Goal: Task Accomplishment & Management: Use online tool/utility

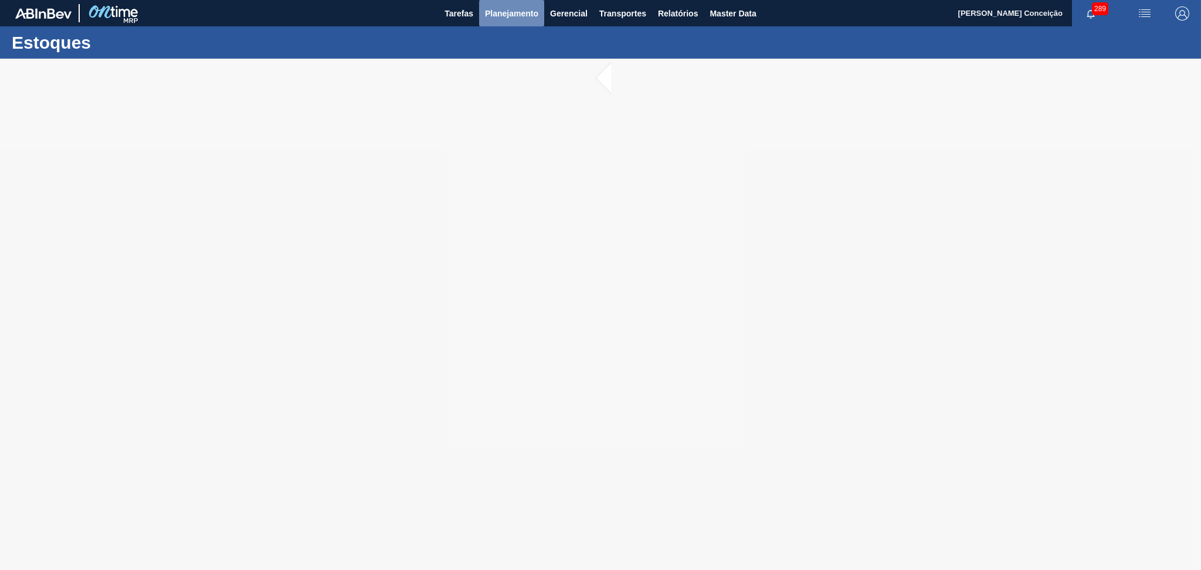
click at [528, 14] on span "Planejamento" at bounding box center [511, 13] width 53 height 14
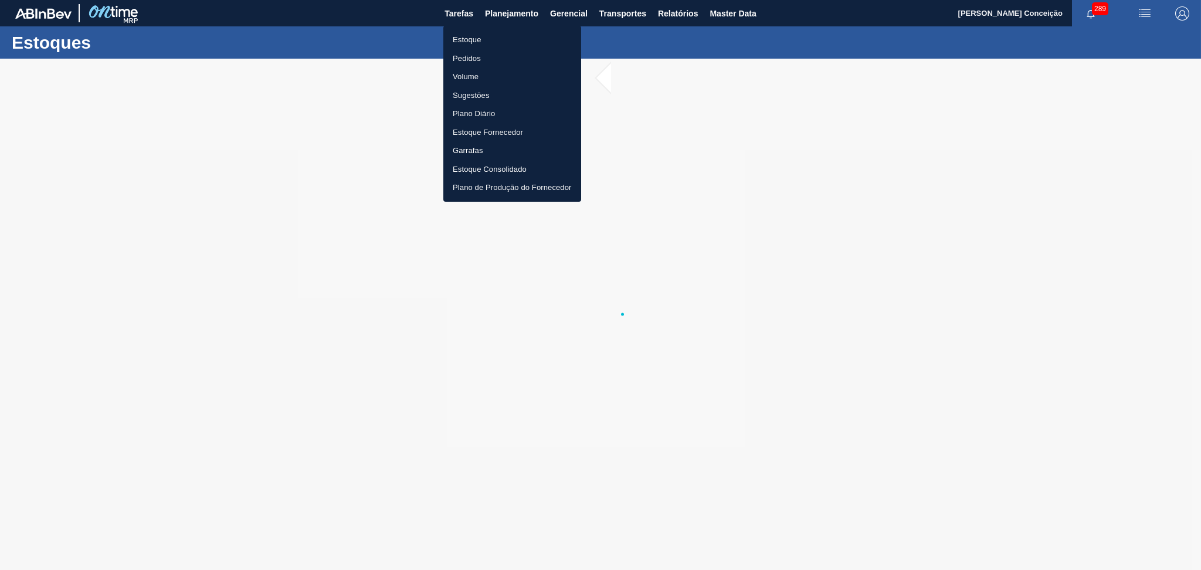
click at [460, 60] on li "Pedidos" at bounding box center [512, 58] width 138 height 19
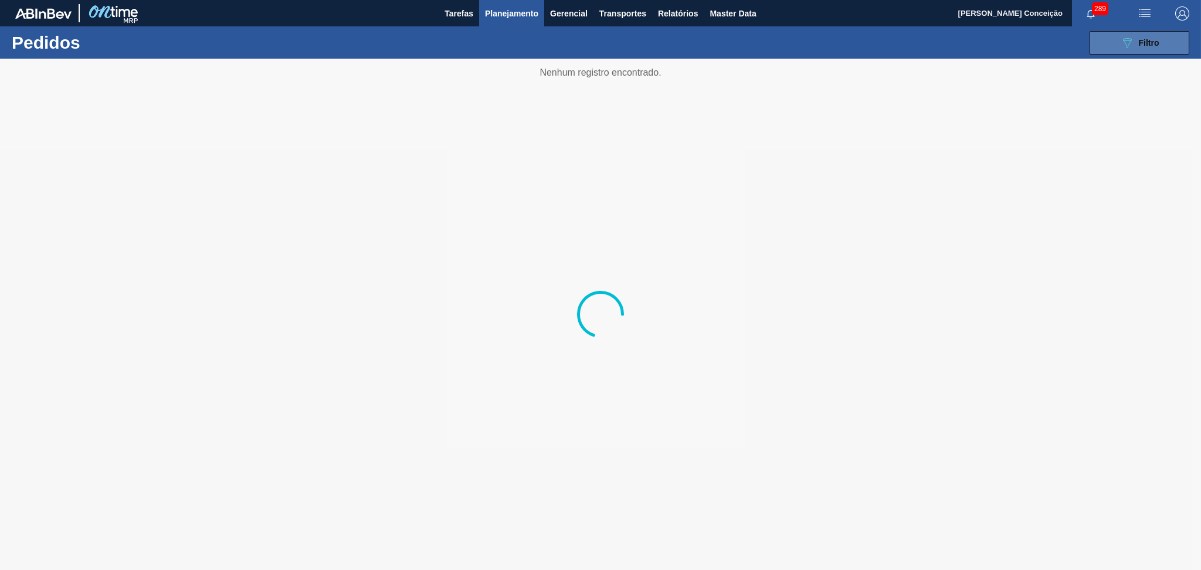
click at [1177, 48] on button "089F7B8B-B2A5-4AFE-B5C0-19BA573D28AC Filtro" at bounding box center [1140, 42] width 100 height 23
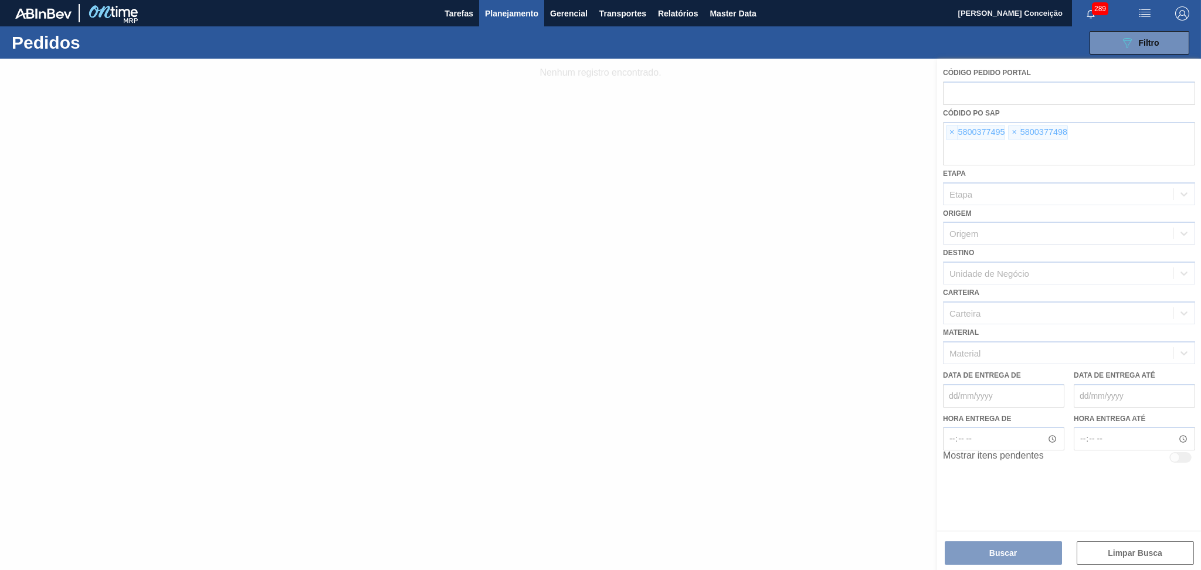
click at [948, 132] on div at bounding box center [600, 314] width 1201 height 511
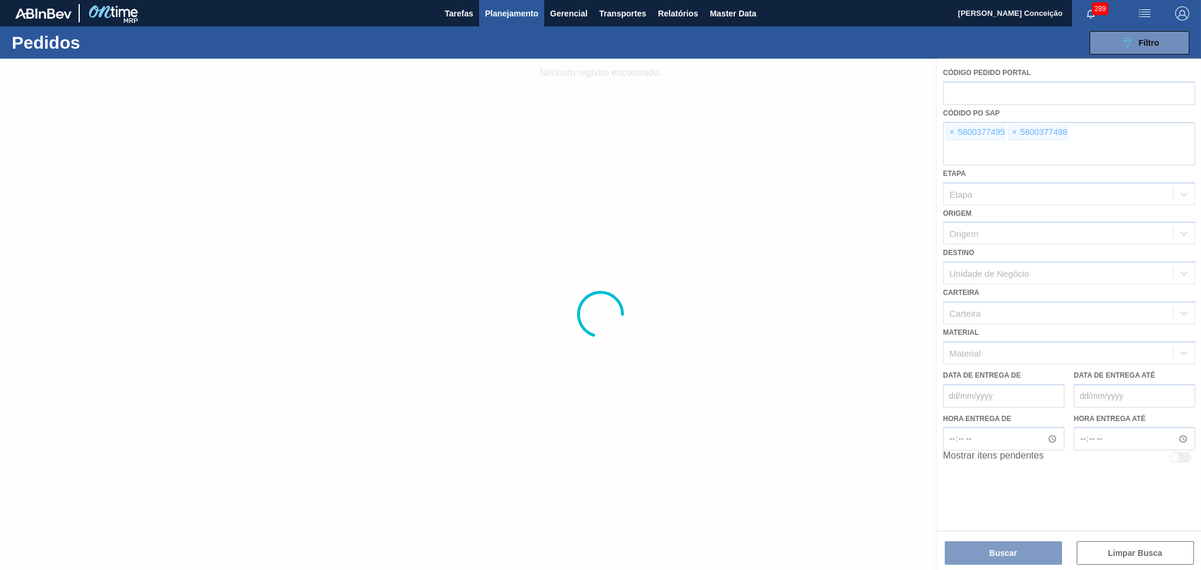
click at [948, 132] on div at bounding box center [600, 314] width 1201 height 511
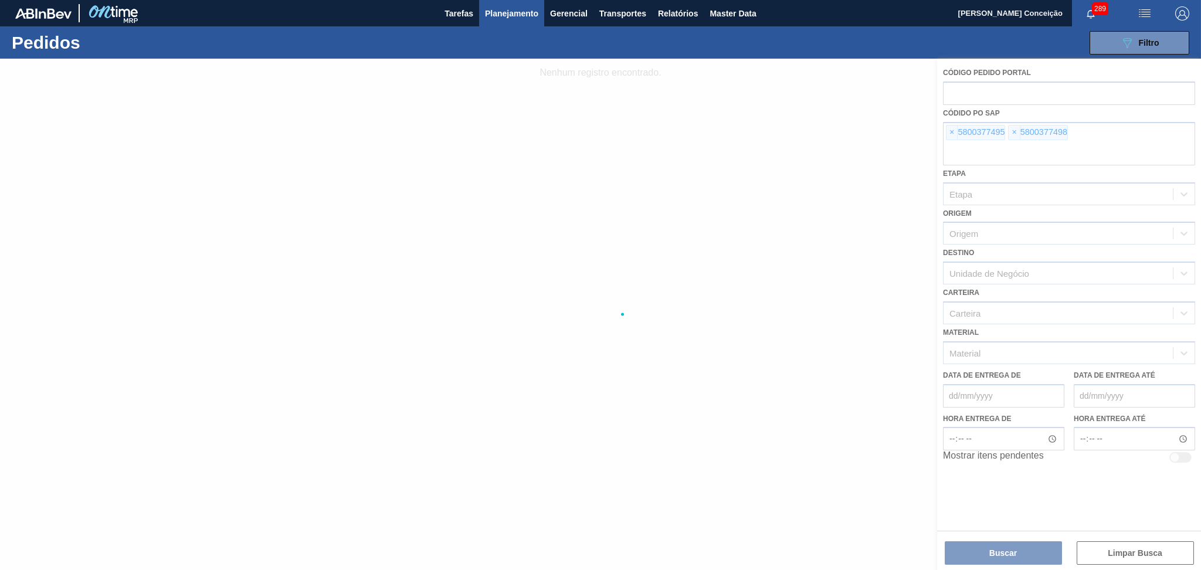
click at [949, 133] on div at bounding box center [600, 314] width 1201 height 511
click at [950, 133] on div at bounding box center [600, 314] width 1201 height 511
click at [951, 133] on div at bounding box center [600, 314] width 1201 height 511
click at [951, 134] on div at bounding box center [600, 314] width 1201 height 511
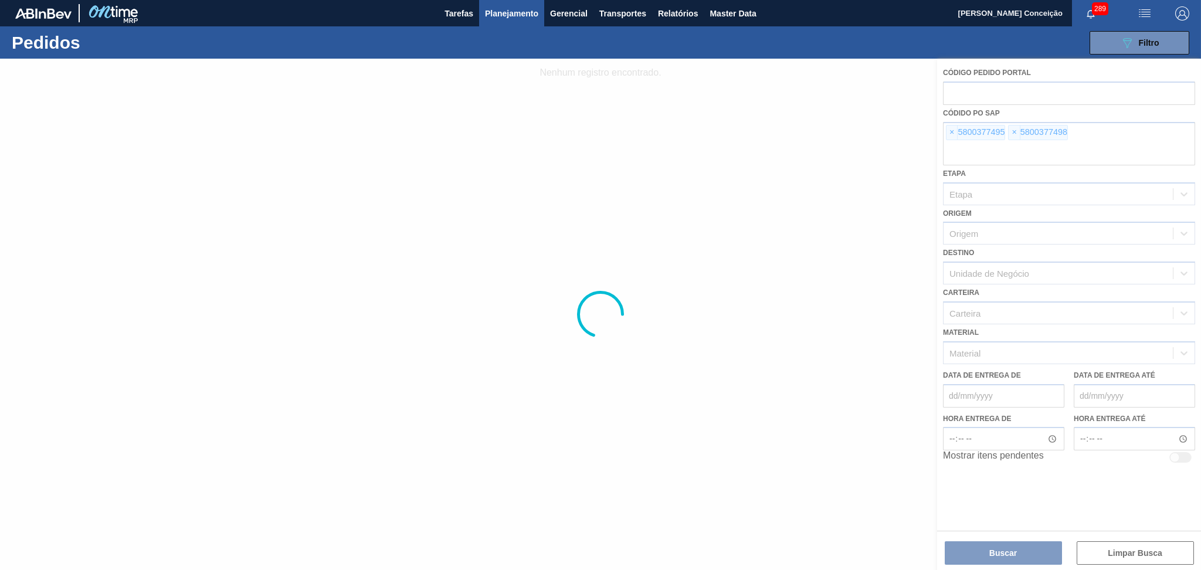
click at [951, 134] on div at bounding box center [600, 314] width 1201 height 511
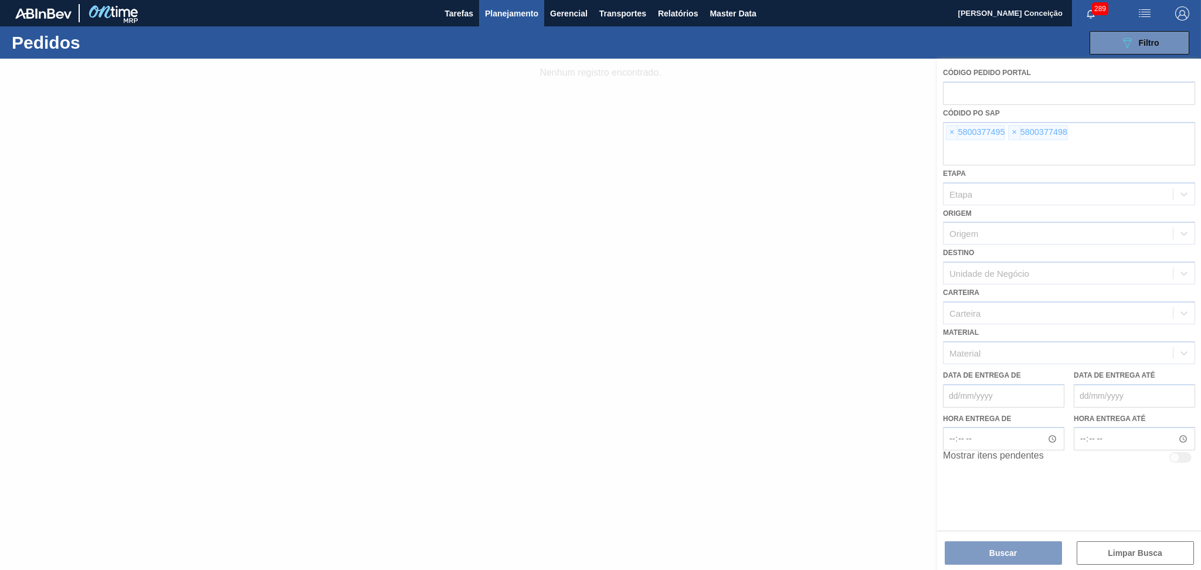
click at [951, 134] on div at bounding box center [600, 314] width 1201 height 511
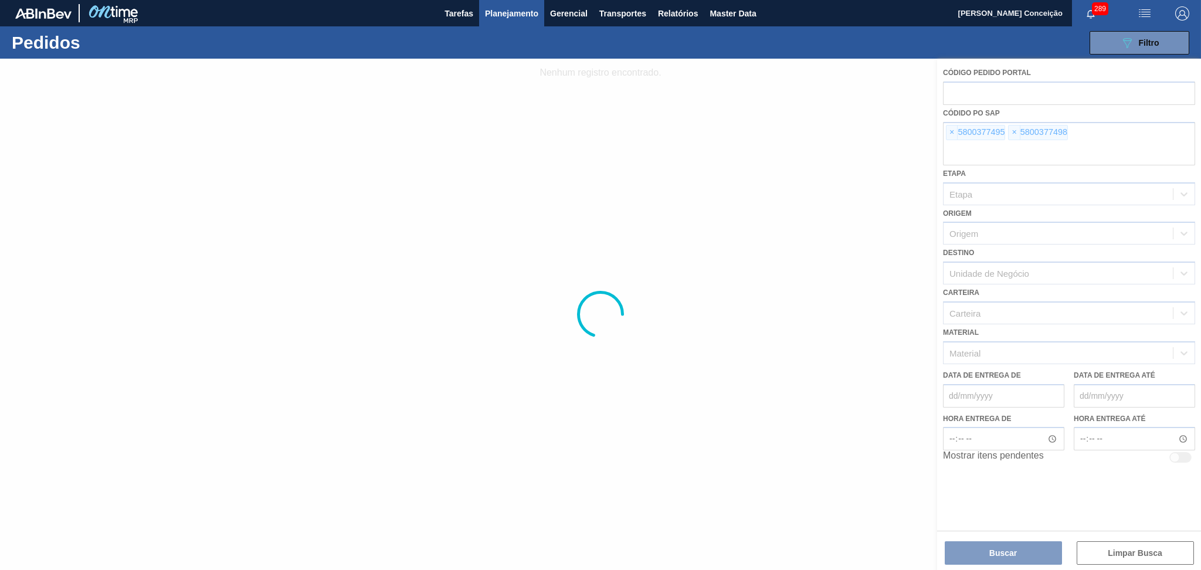
click at [951, 134] on div at bounding box center [600, 314] width 1201 height 511
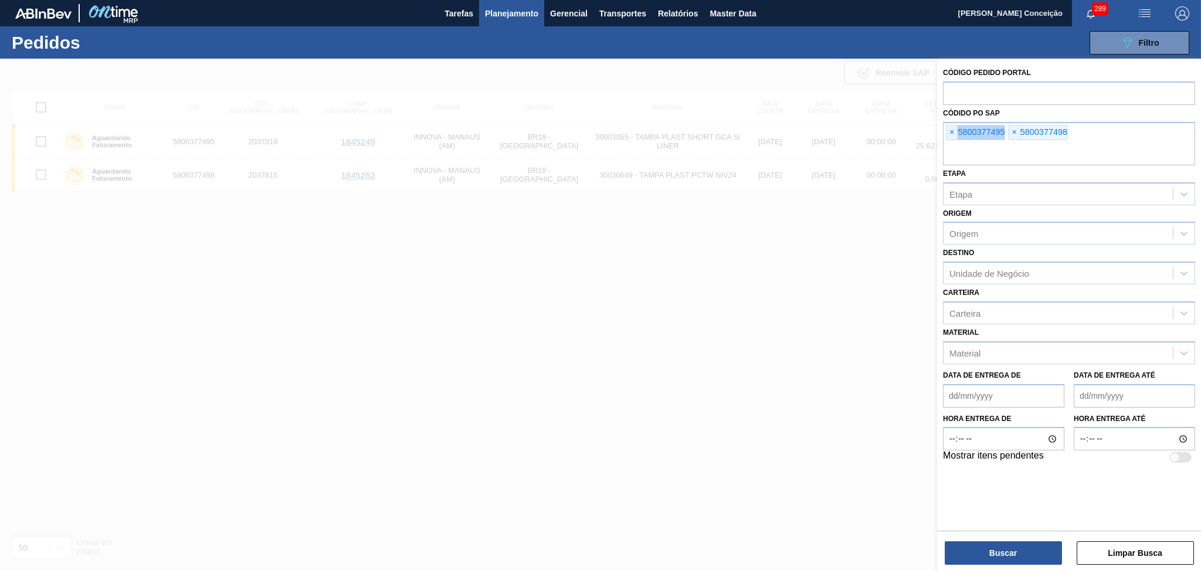
click at [951, 134] on span "×" at bounding box center [952, 133] width 11 height 14
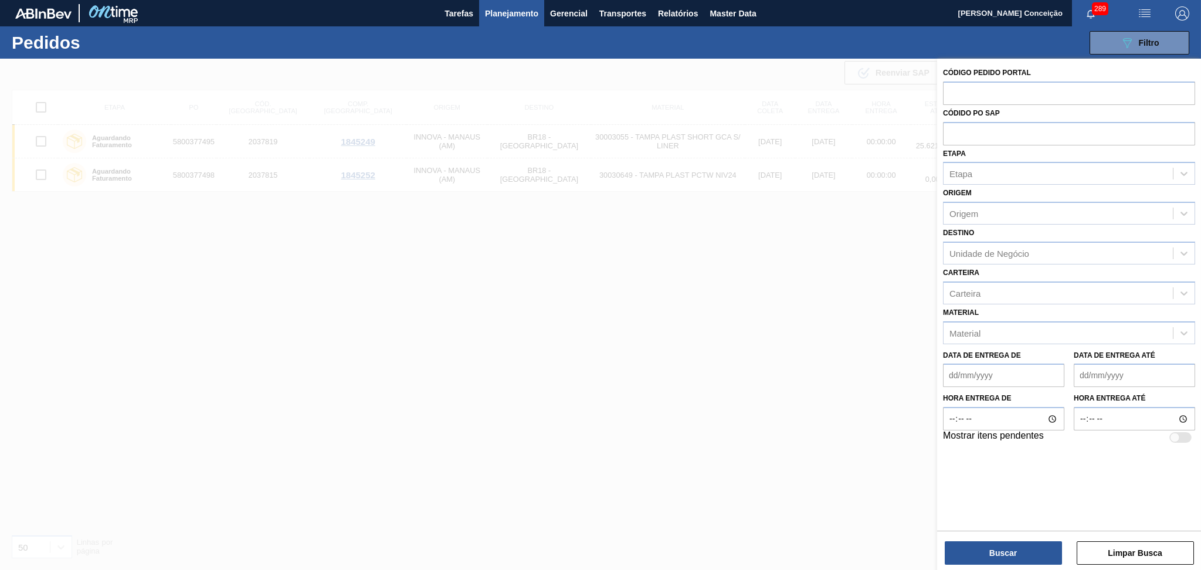
click at [951, 134] on input "text" at bounding box center [1069, 133] width 252 height 22
type input "5800376788"
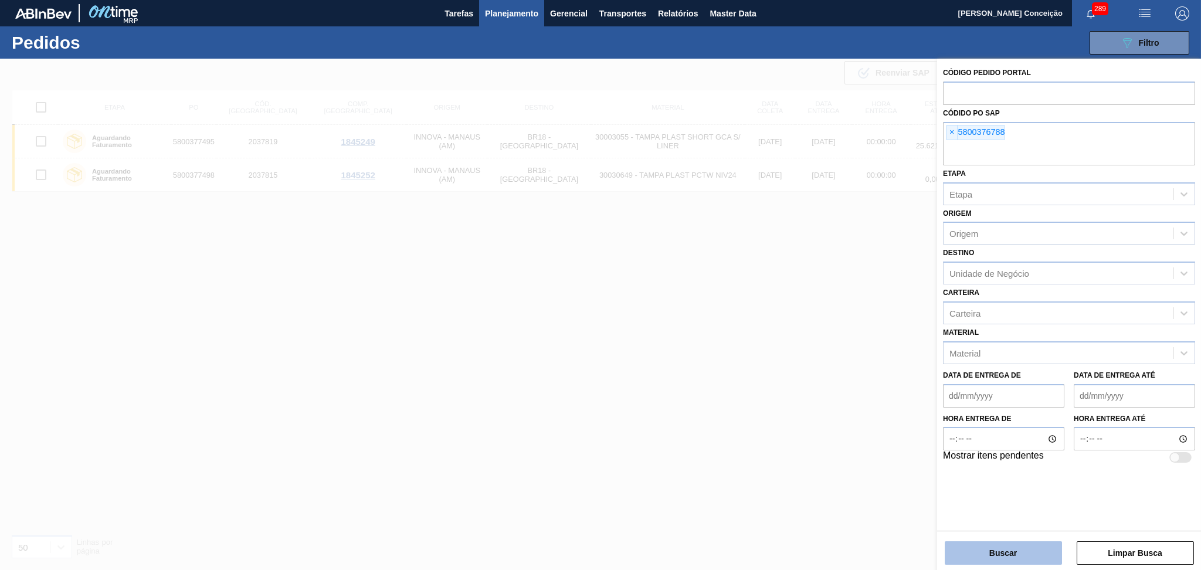
click at [1009, 555] on button "Buscar" at bounding box center [1003, 552] width 117 height 23
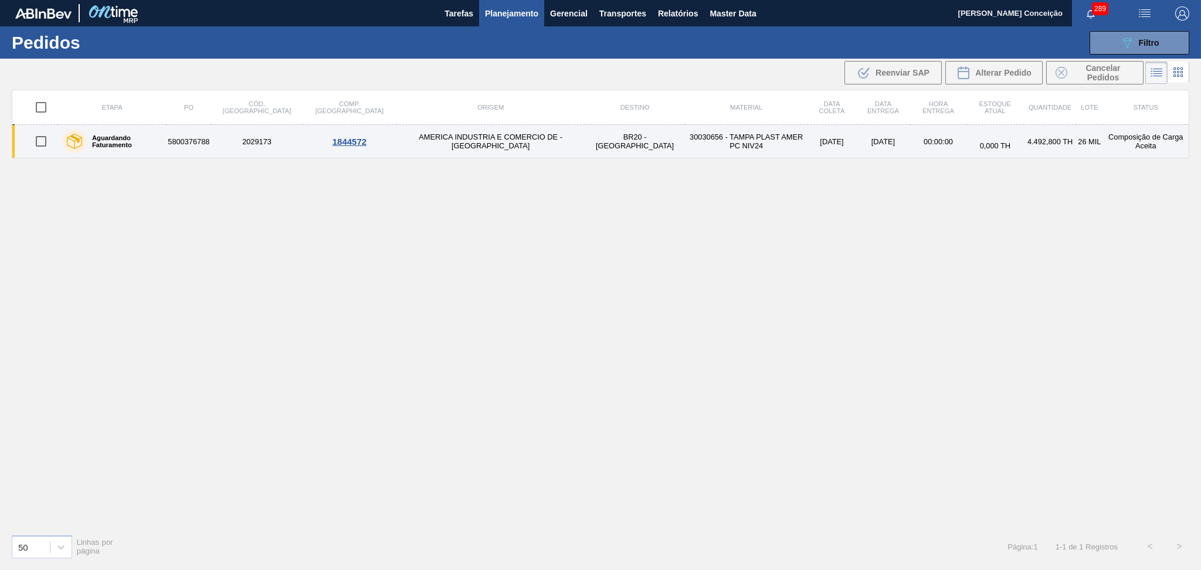
click at [719, 144] on td "30030656 - TAMPA PLAST AMER PC NIV24" at bounding box center [746, 141] width 123 height 33
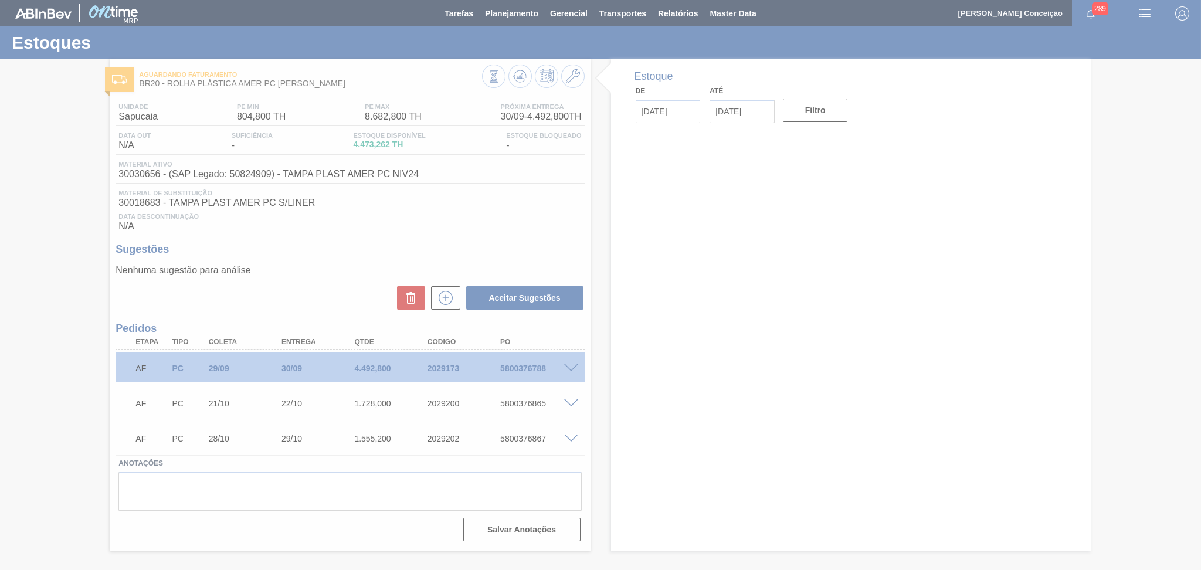
click at [500, 215] on div at bounding box center [600, 285] width 1201 height 570
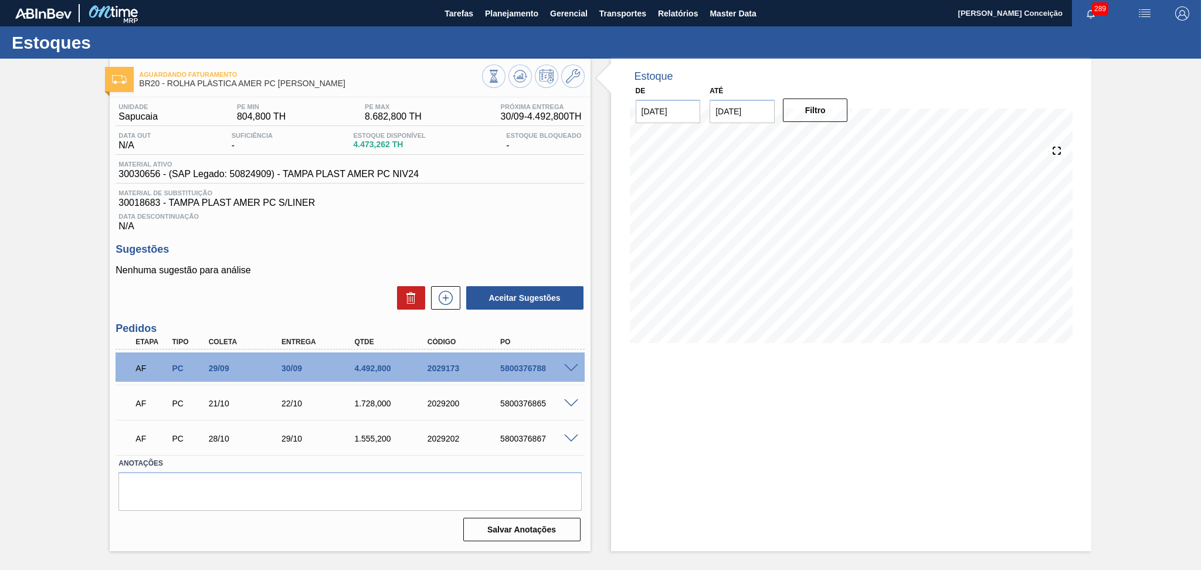
click at [267, 307] on div "Aceitar Sugestões" at bounding box center [350, 298] width 469 height 26
click at [353, 280] on div "Nenhuma sugestão para análise Aceitar Sugestões" at bounding box center [350, 288] width 469 height 46
click at [352, 290] on div "Aceitar Sugestões" at bounding box center [350, 298] width 469 height 26
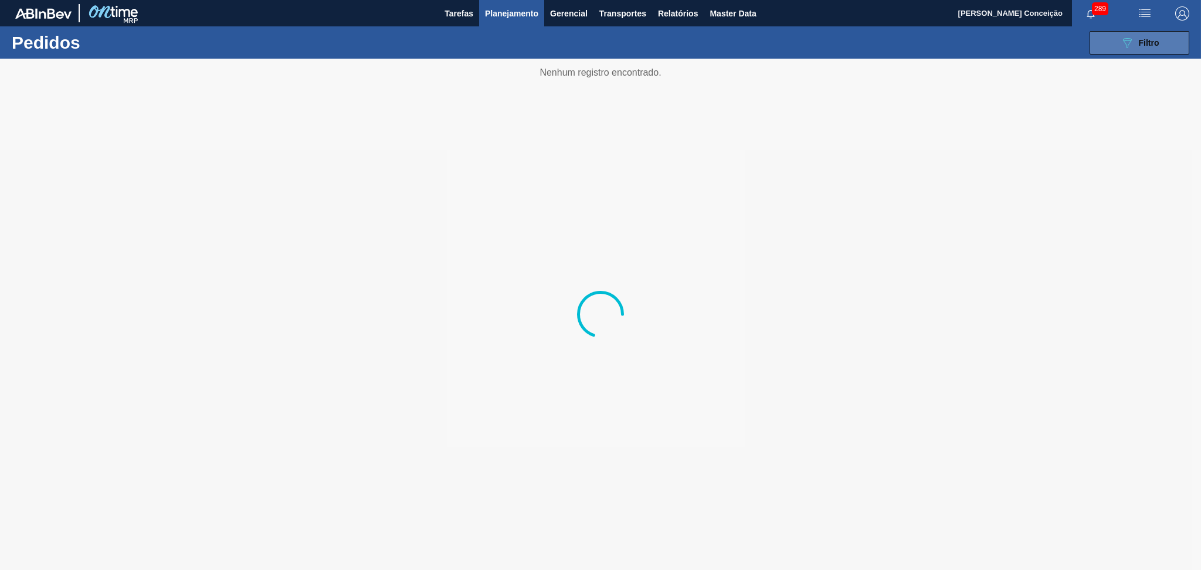
click at [1147, 38] on span "Filtro" at bounding box center [1149, 42] width 21 height 9
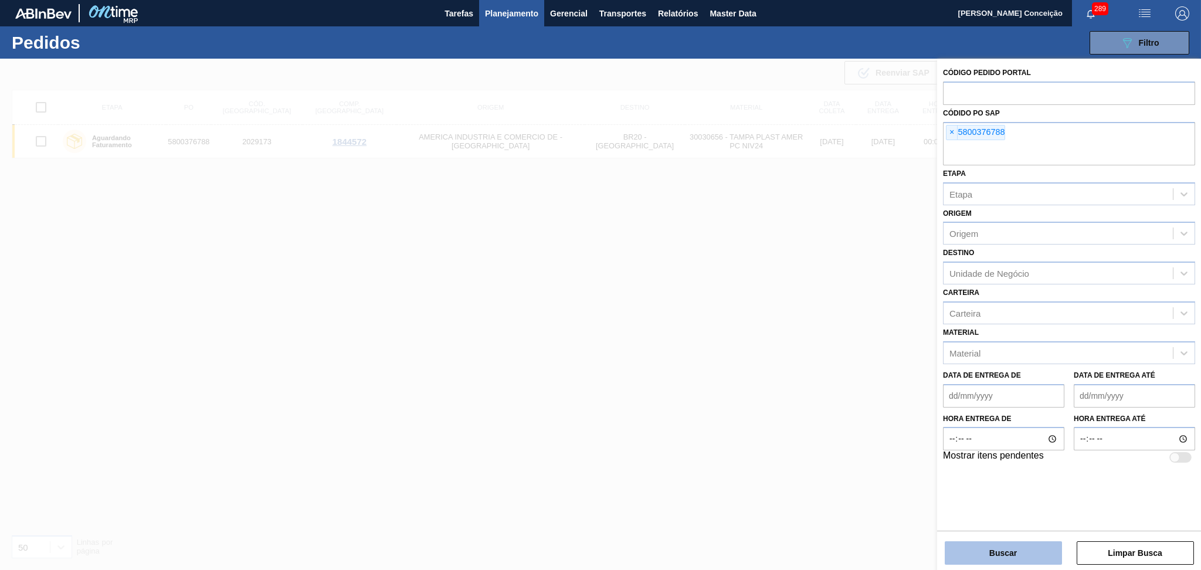
click at [1011, 554] on button "Buscar" at bounding box center [1003, 552] width 117 height 23
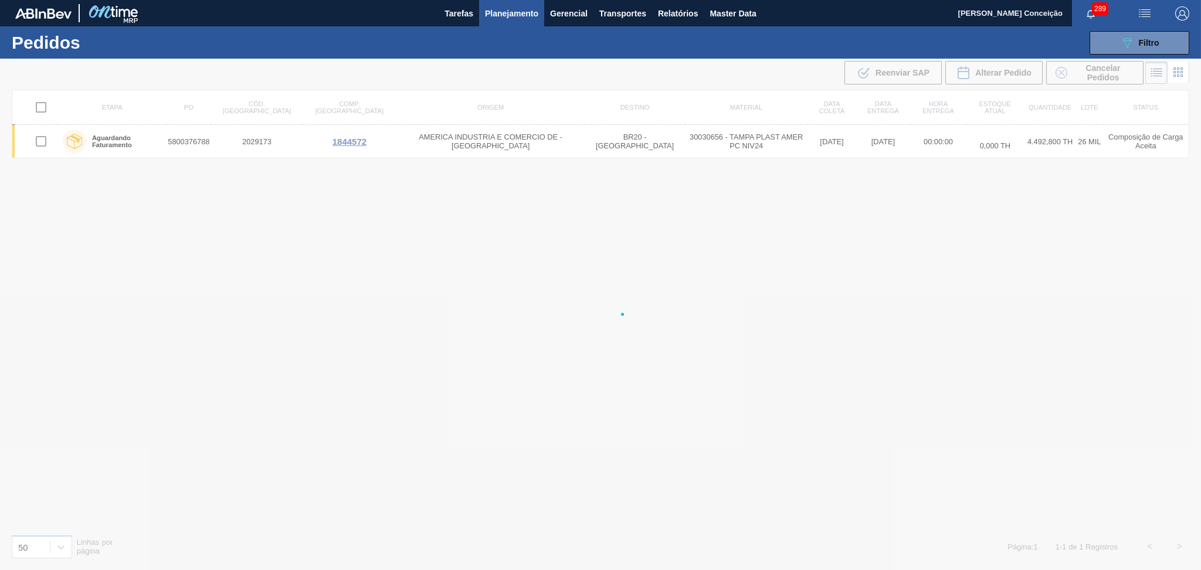
click at [692, 142] on div at bounding box center [600, 314] width 1201 height 511
click at [686, 143] on div at bounding box center [600, 314] width 1201 height 511
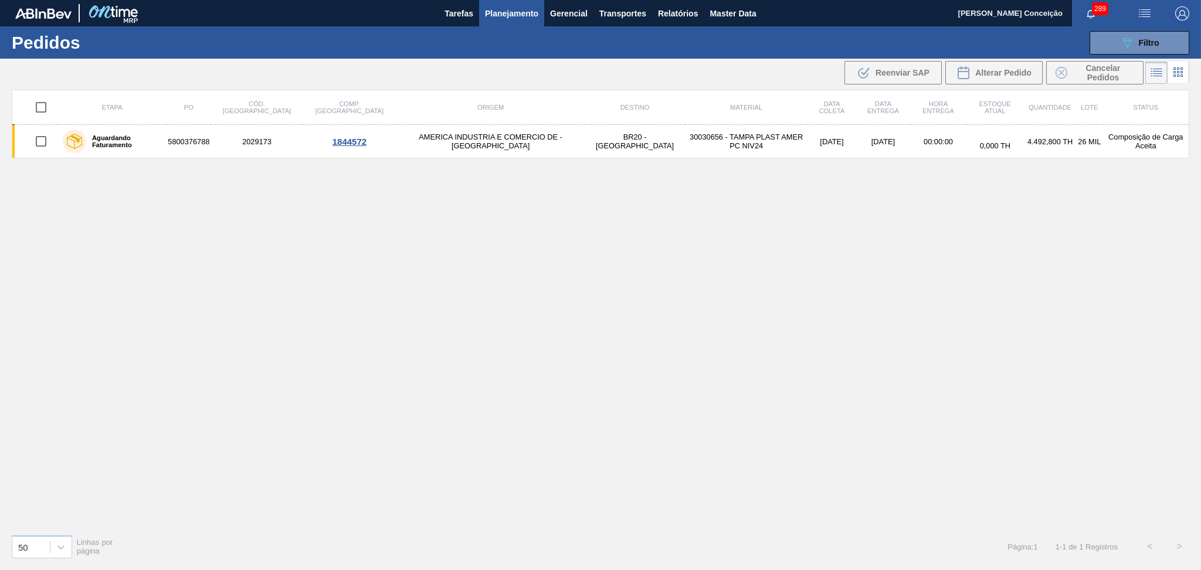
click at [438, 233] on div "Etapa PO Cód. Pedido Comp. Carga Origem Destino Material Data coleta Data entre…" at bounding box center [601, 307] width 1178 height 435
click at [1129, 50] on button "089F7B8B-B2A5-4AFE-B5C0-19BA573D28AC Filtro" at bounding box center [1140, 42] width 100 height 23
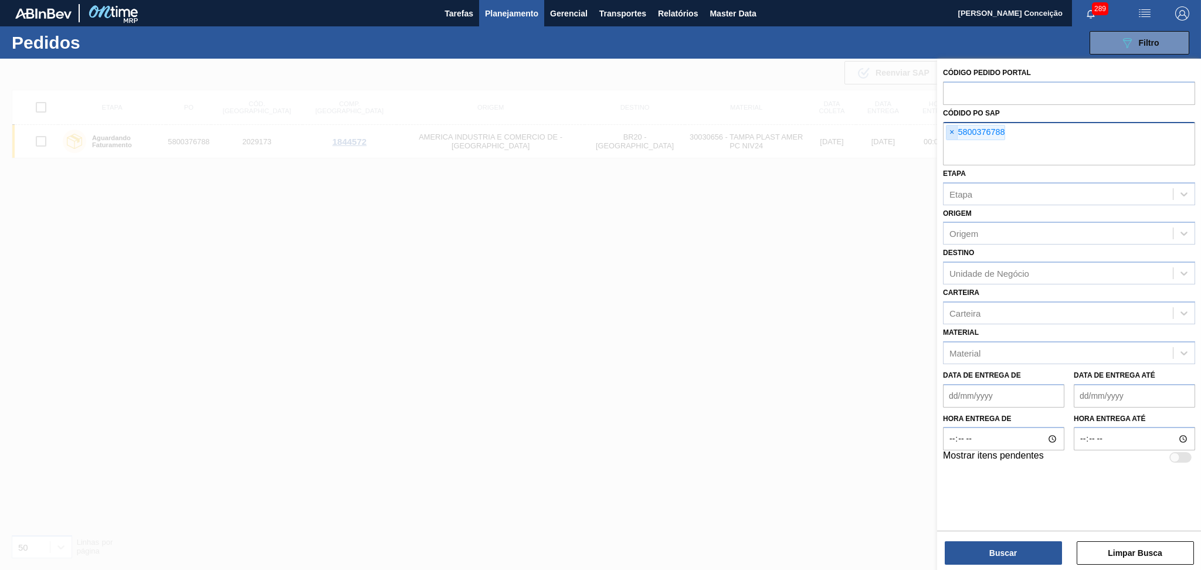
click at [952, 127] on span "×" at bounding box center [952, 133] width 11 height 14
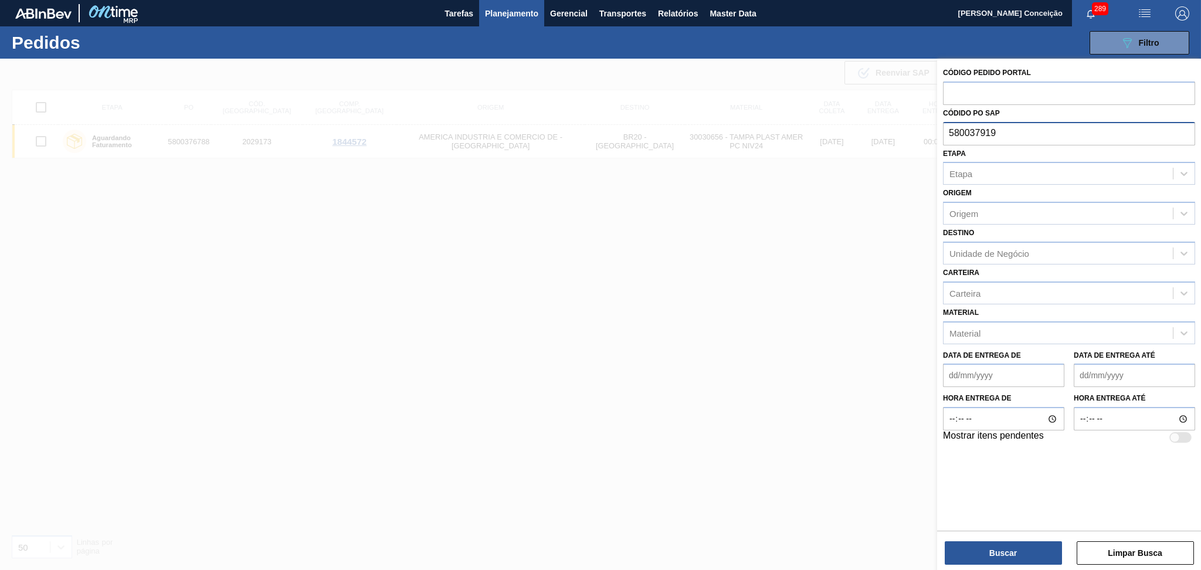
type input "5800379194"
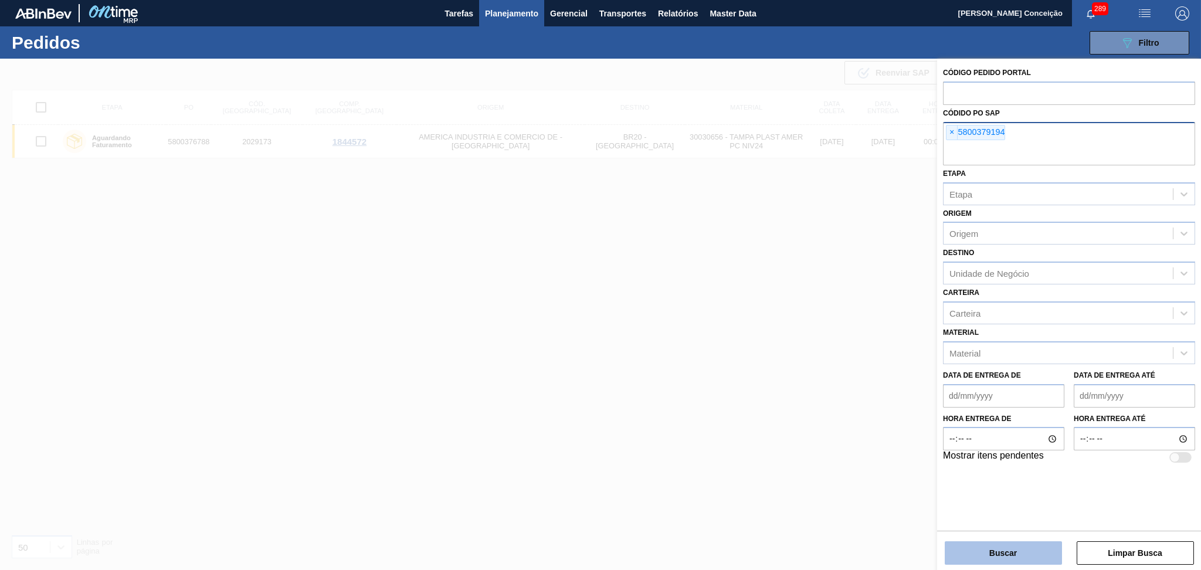
click at [1017, 550] on button "Buscar" at bounding box center [1003, 552] width 117 height 23
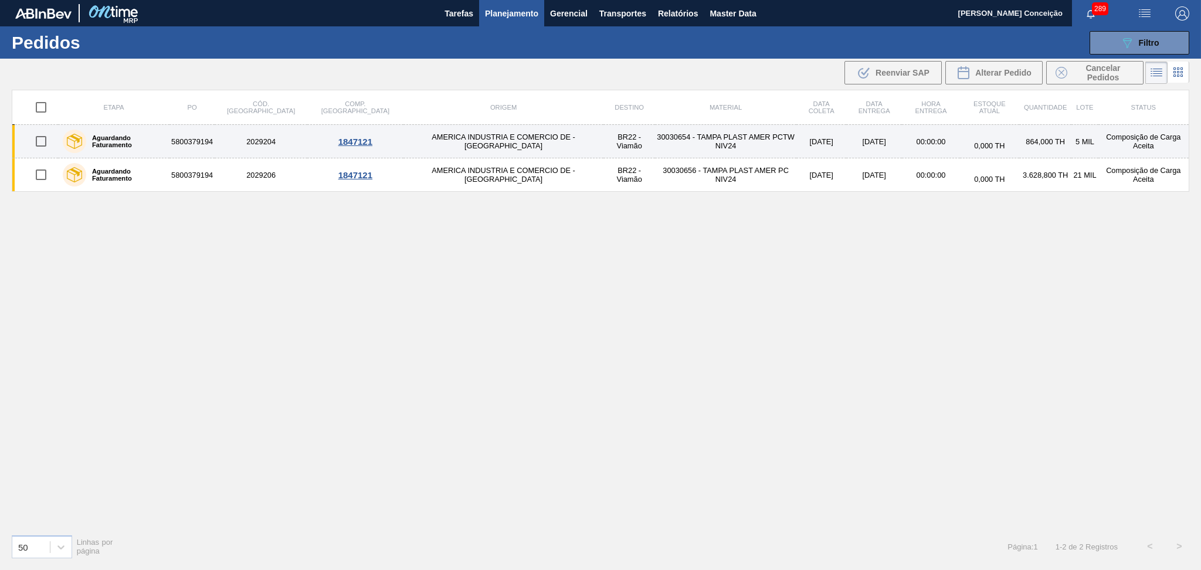
click at [676, 140] on td "30030654 - TAMPA PLAST AMER PCTW NIV24" at bounding box center [725, 141] width 141 height 33
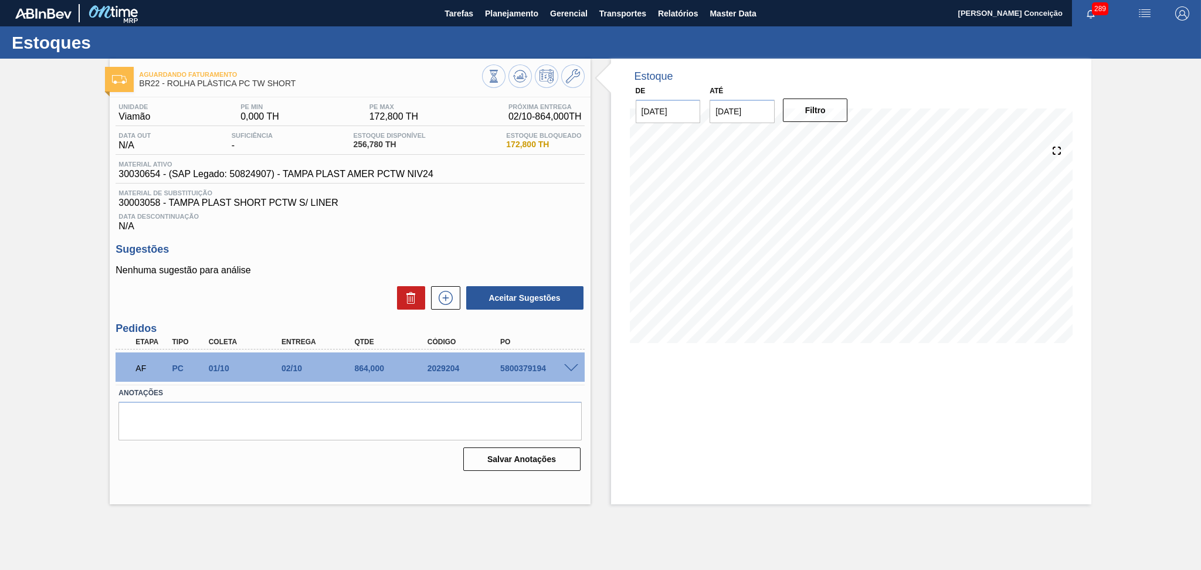
click at [270, 287] on div "Aceitar Sugestões" at bounding box center [350, 298] width 469 height 26
click at [420, 236] on div "Unidade Viamão PE MIN 0,000 TH PE MAX 172,800 TH Próxima Entrega 02/10 - 864,00…" at bounding box center [350, 286] width 480 height 378
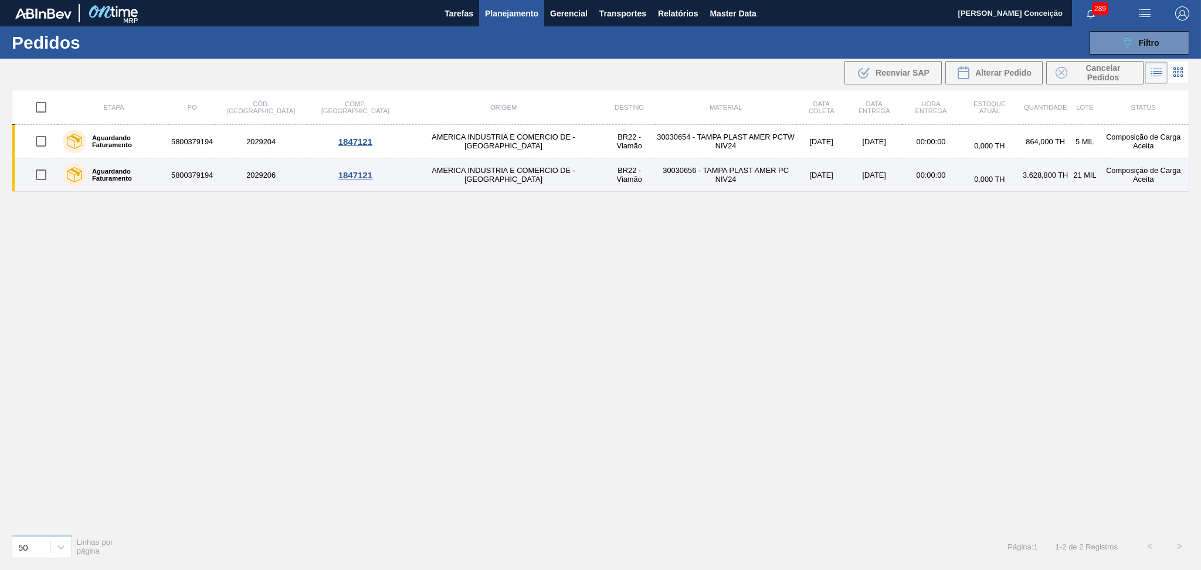
click at [682, 171] on td "30030656 - TAMPA PLAST AMER PC NIV24" at bounding box center [725, 174] width 141 height 33
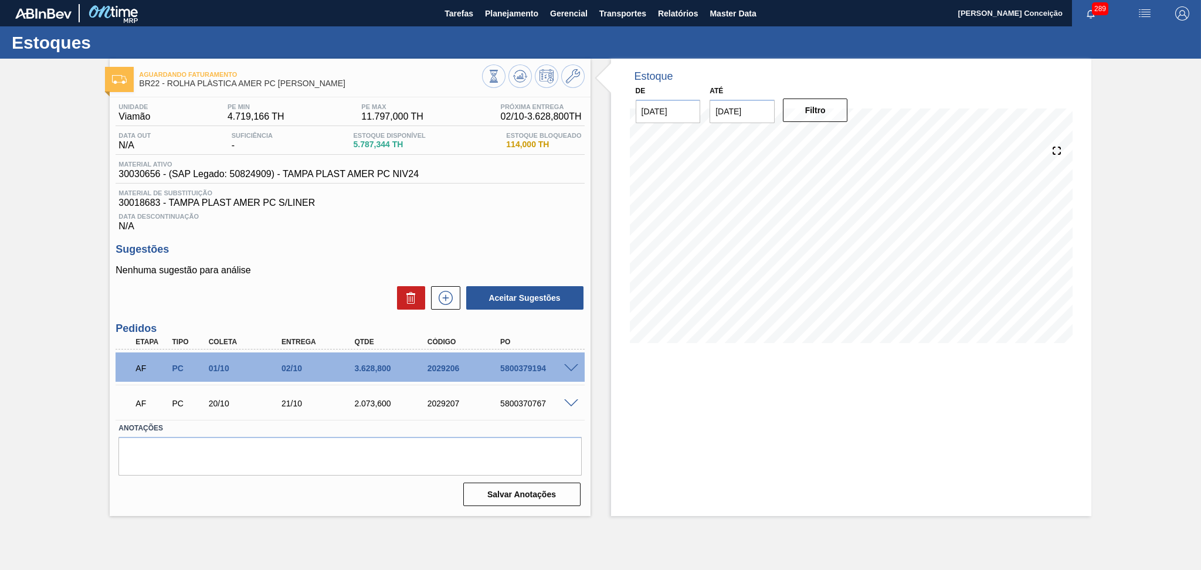
click at [362, 252] on h3 "Sugestões" at bounding box center [350, 249] width 469 height 12
click at [301, 261] on div "Sugestões Nenhuma sugestão para análise Aceitar Sugestões" at bounding box center [350, 276] width 469 height 67
click at [470, 238] on div "Unidade Viamão PE MIN 4.719,166 TH PE MAX 11.797,000 TH Próxima Entrega 02/10 -…" at bounding box center [350, 303] width 480 height 413
